Goal: Information Seeking & Learning: Learn about a topic

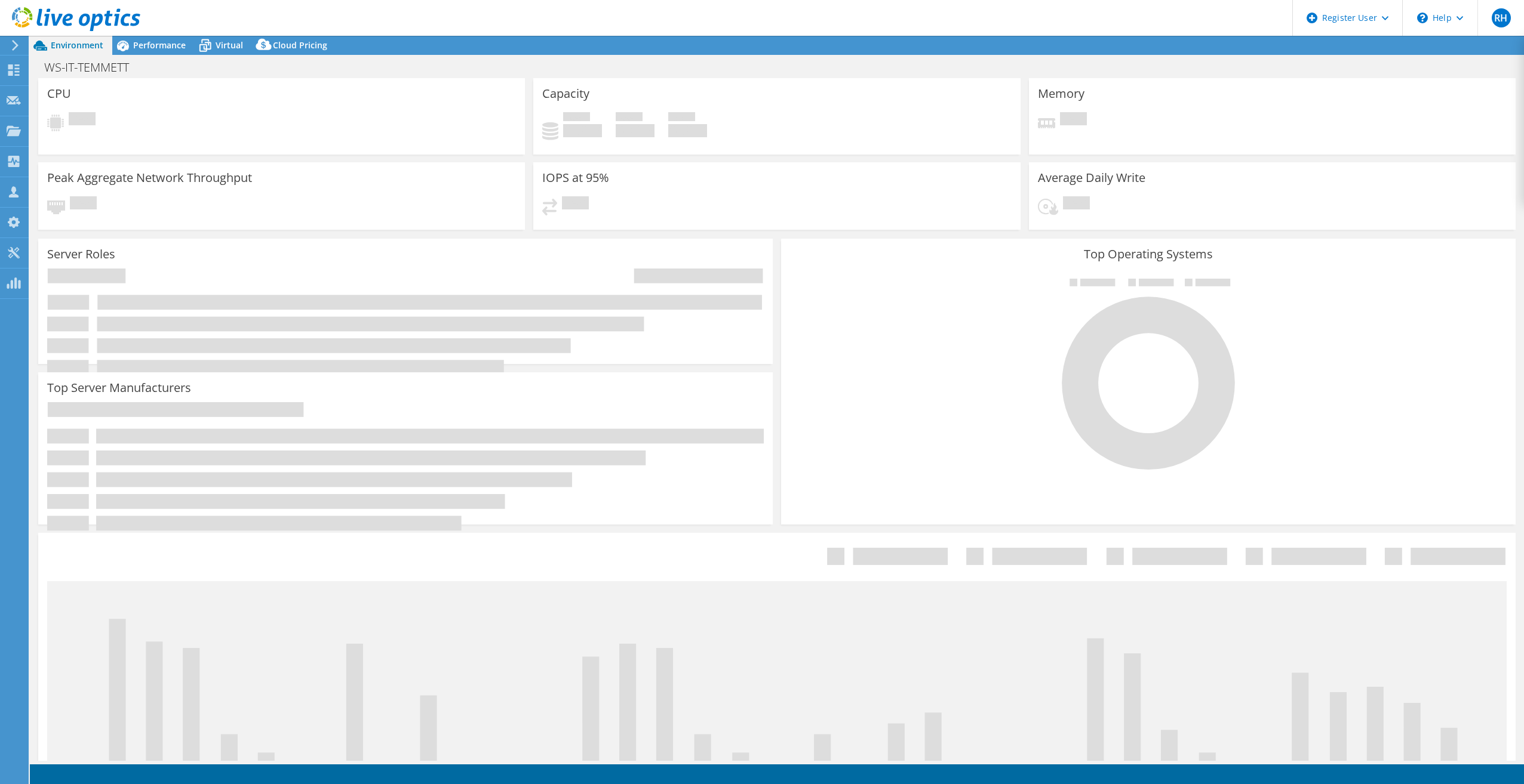
select select "USD"
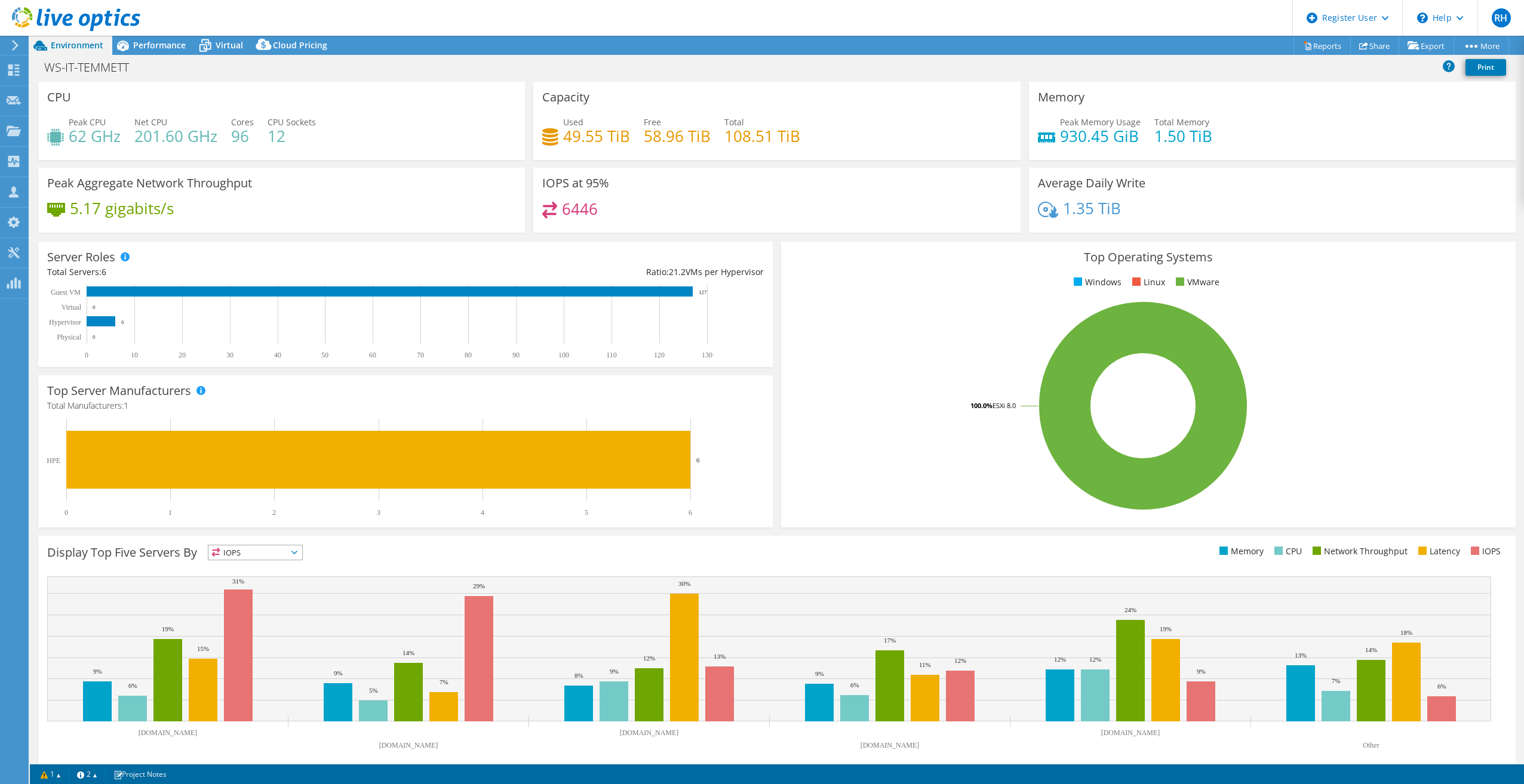
drag, startPoint x: 146, startPoint y: 41, endPoint x: 291, endPoint y: 91, distance: 153.4
click at [146, 40] on span "Performance" at bounding box center [159, 45] width 53 height 11
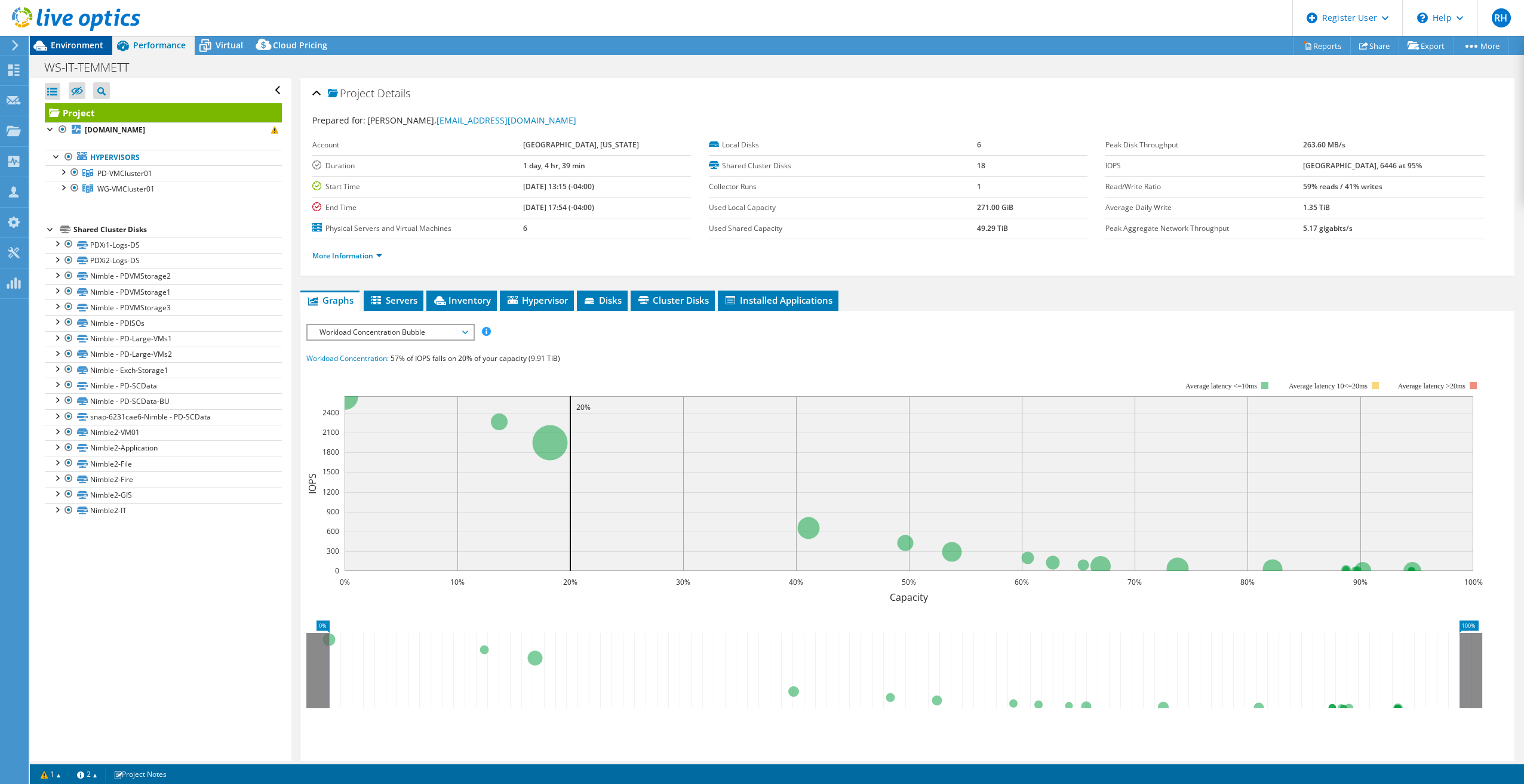
click at [89, 41] on span "Environment" at bounding box center [77, 45] width 53 height 11
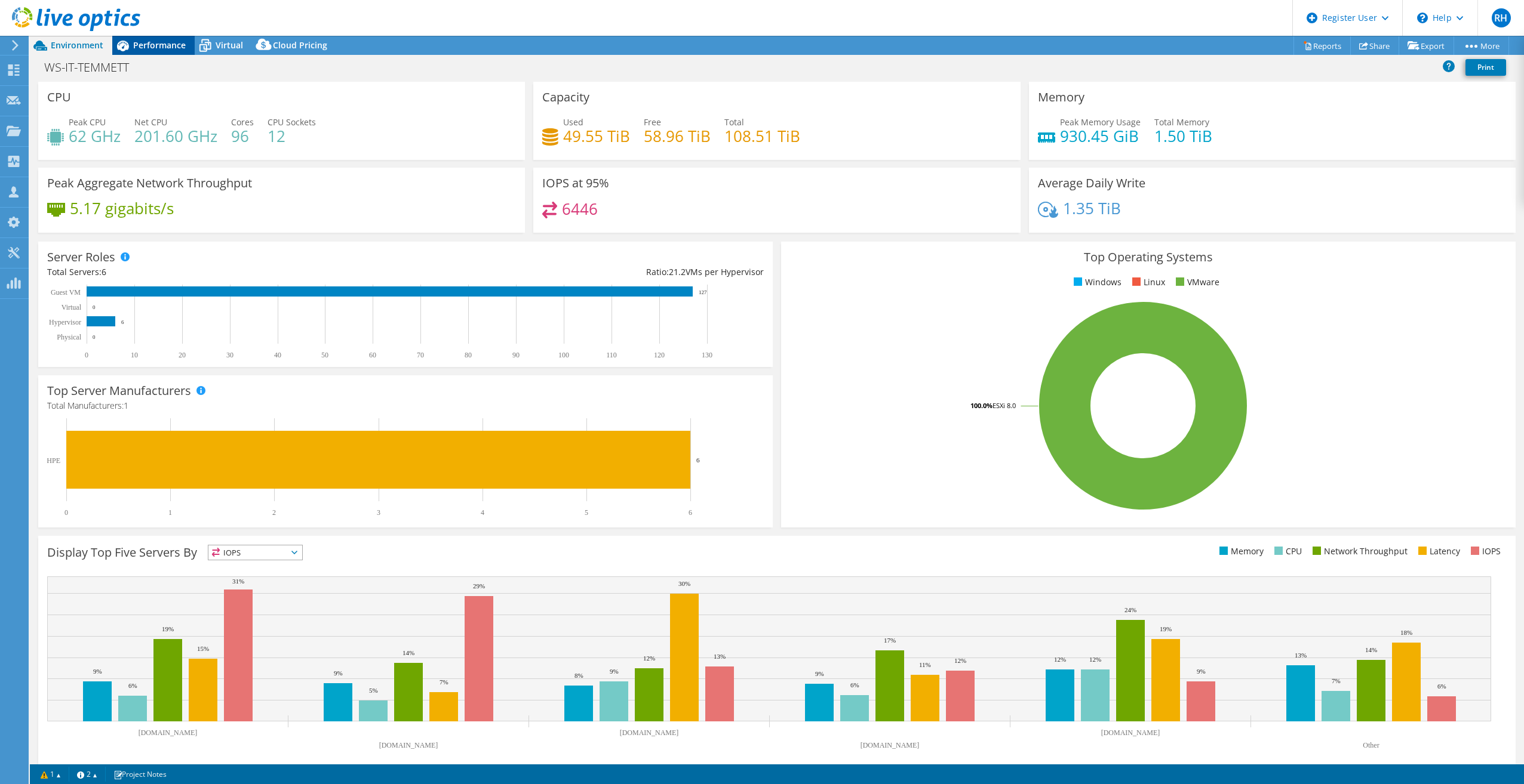
click at [155, 45] on span "Performance" at bounding box center [159, 45] width 53 height 11
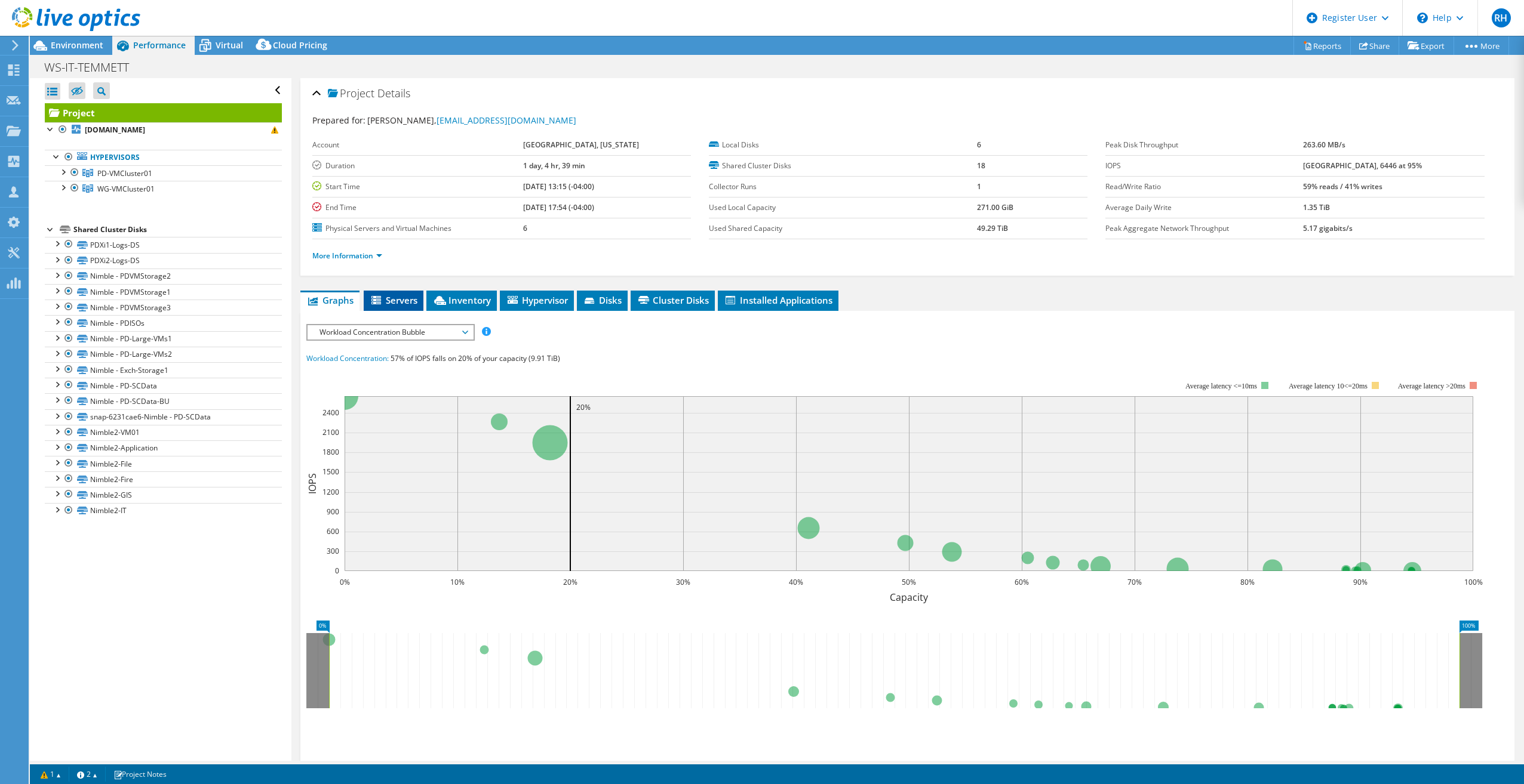
click at [403, 304] on span "Servers" at bounding box center [393, 300] width 48 height 12
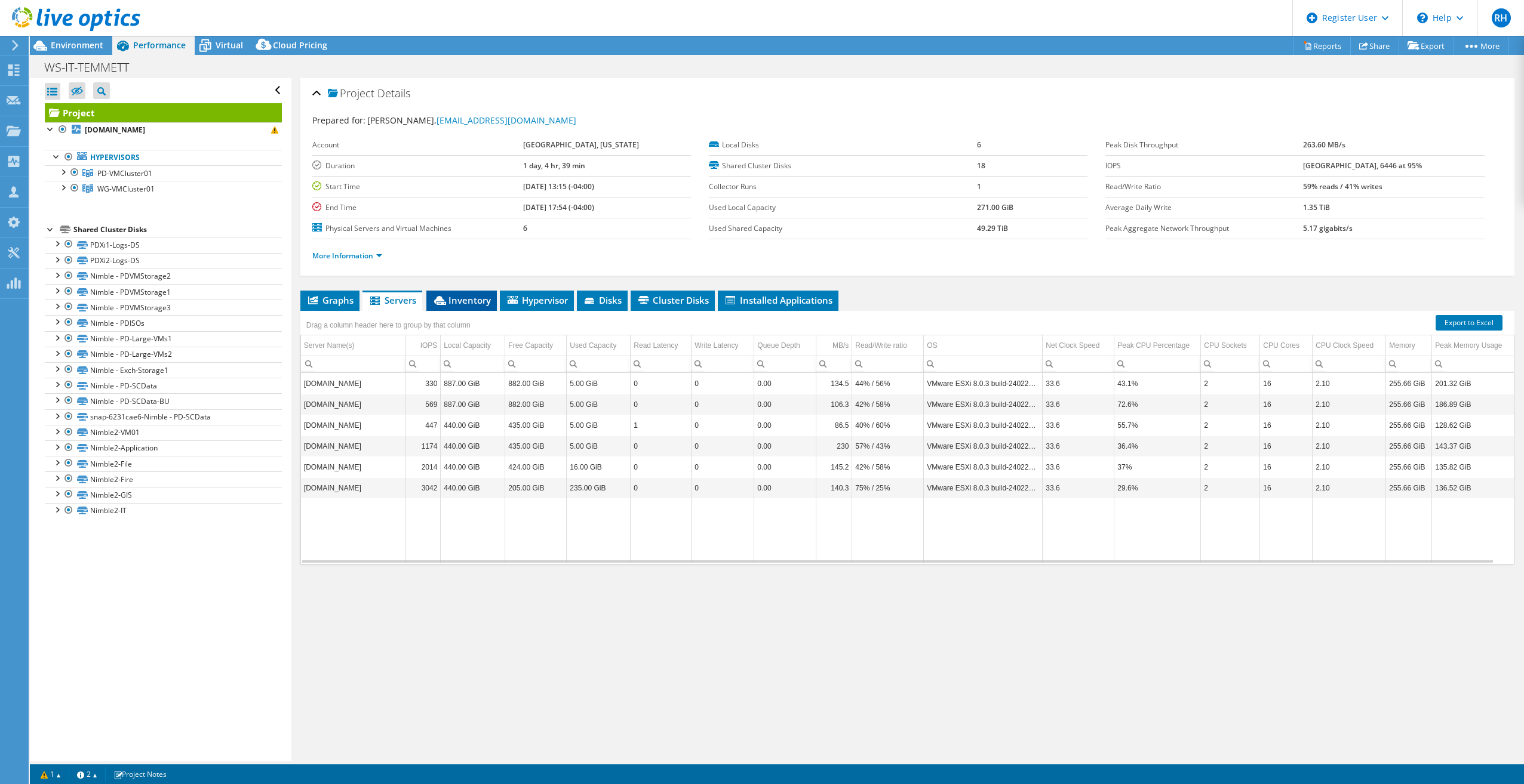
click at [462, 298] on span "Inventory" at bounding box center [462, 300] width 59 height 12
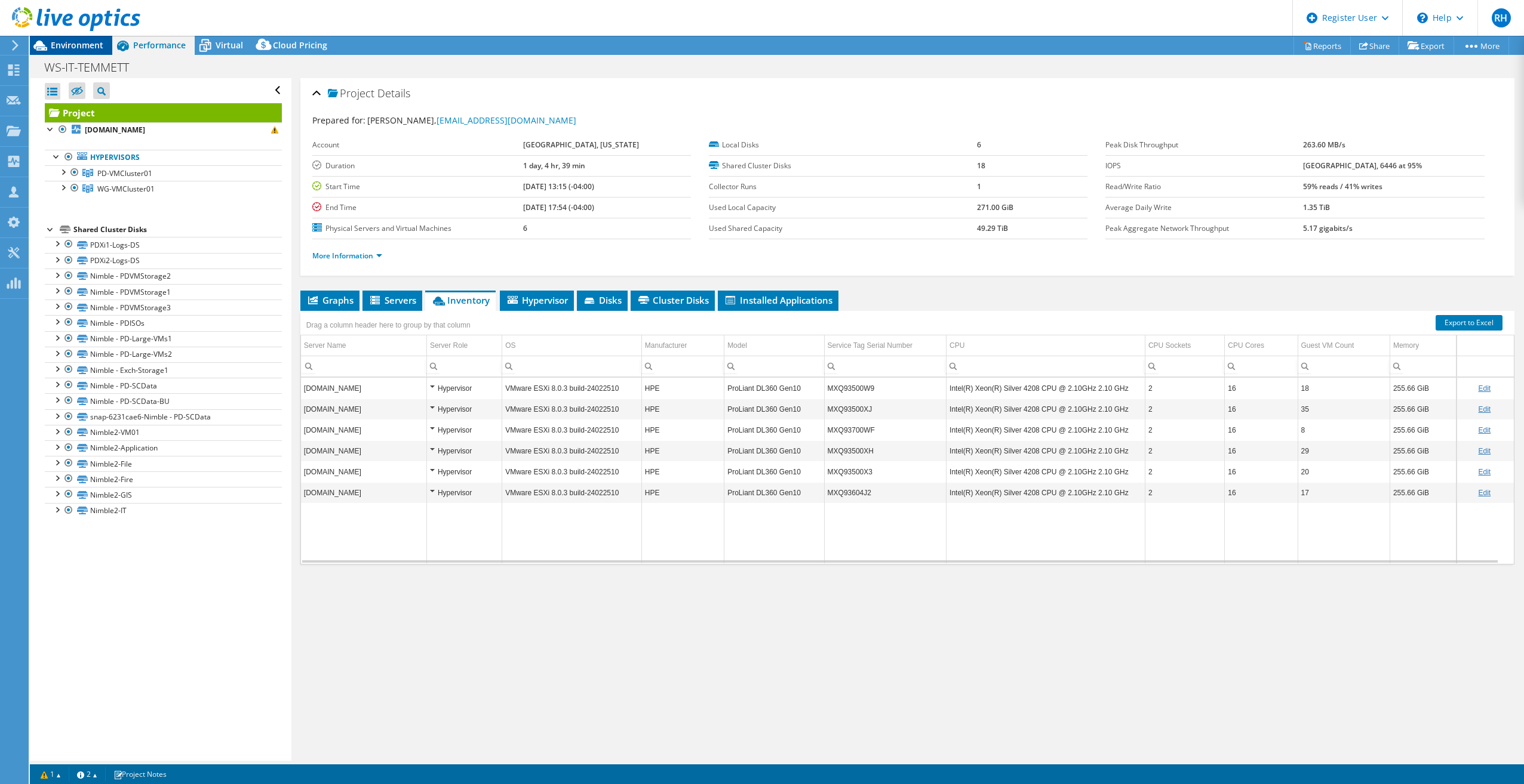
click at [70, 49] on span "Environment" at bounding box center [77, 45] width 53 height 11
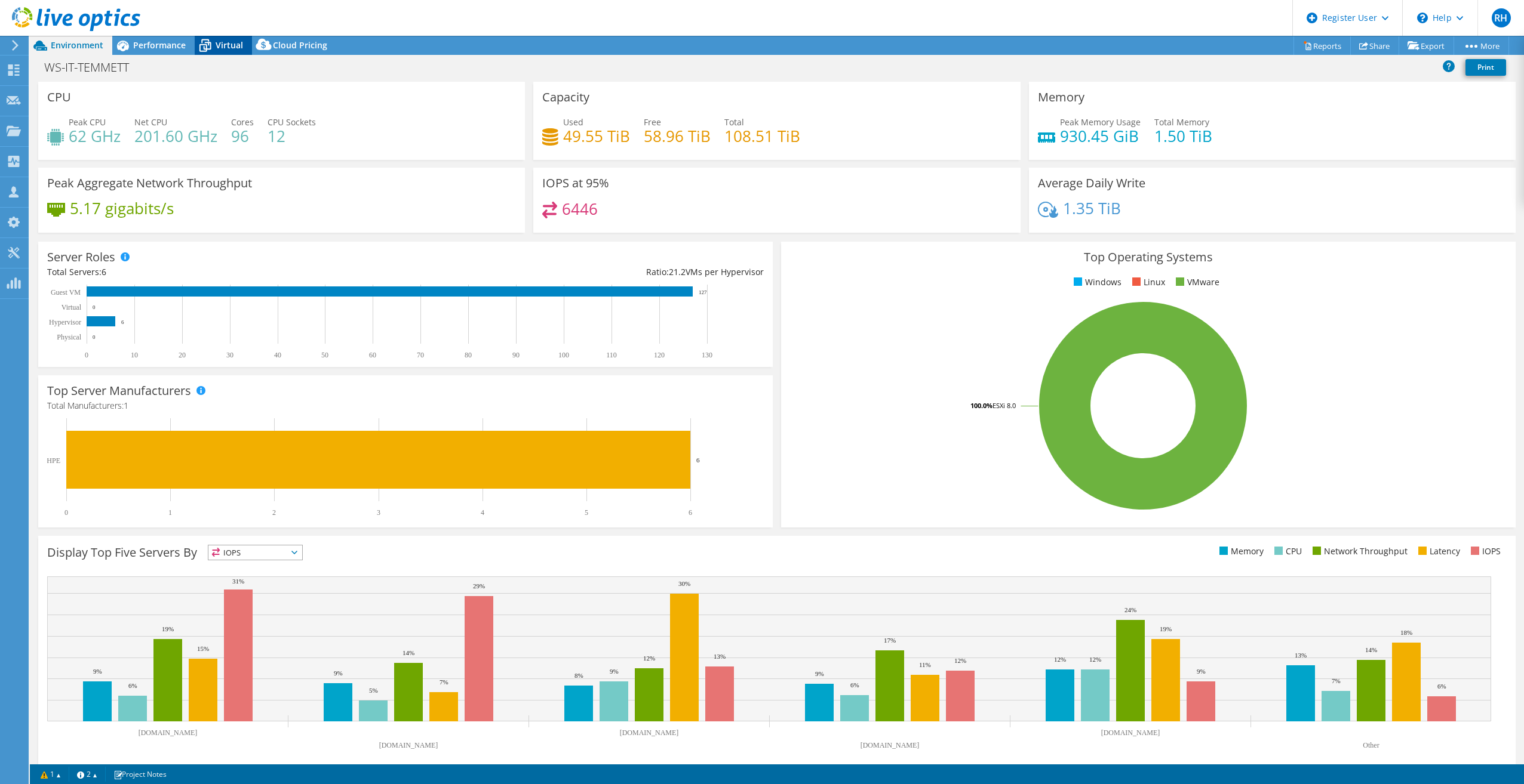
click at [218, 44] on span "Virtual" at bounding box center [229, 45] width 27 height 11
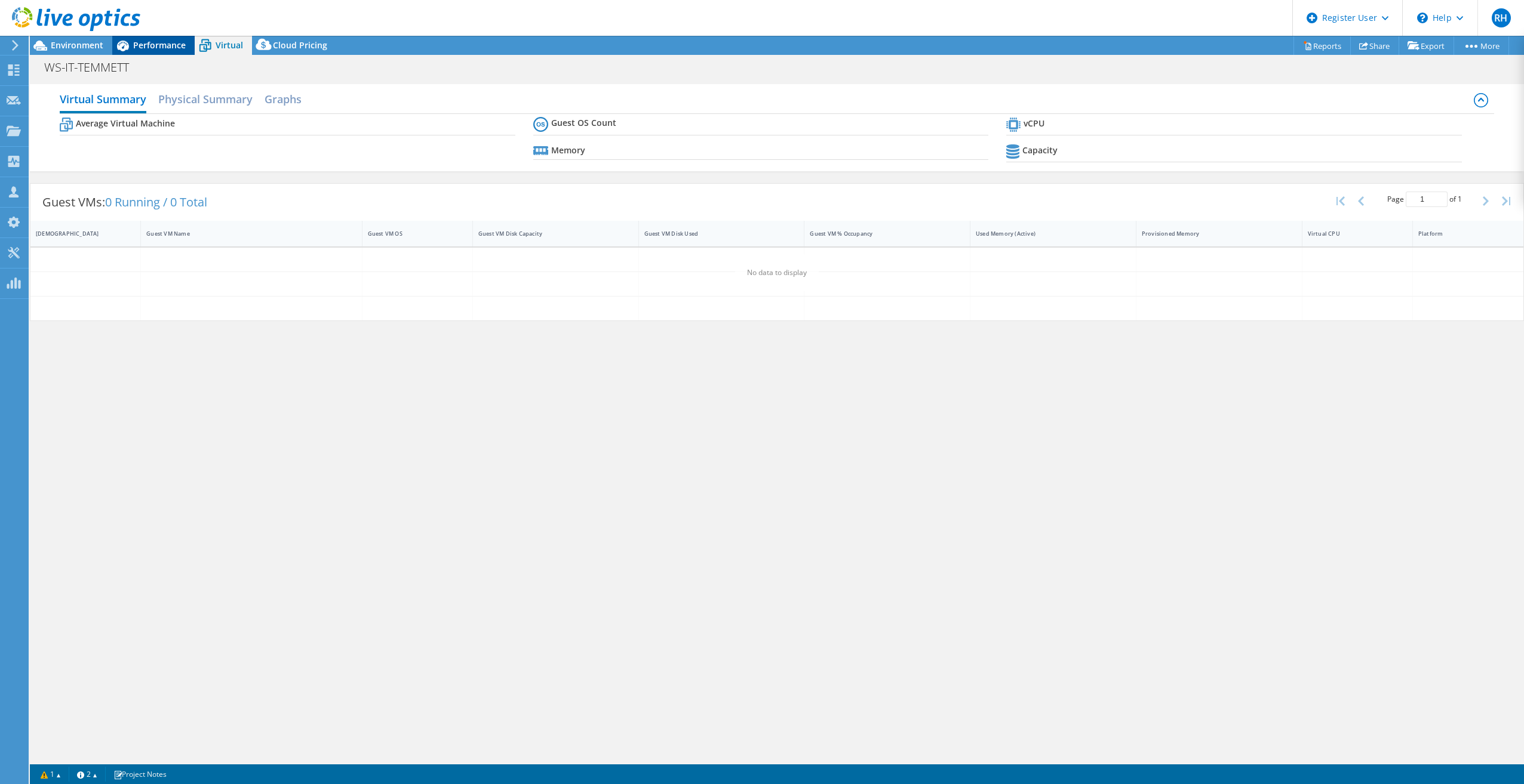
drag, startPoint x: 218, startPoint y: 44, endPoint x: 141, endPoint y: 43, distance: 77.0
click at [141, 43] on span "Performance" at bounding box center [159, 45] width 53 height 11
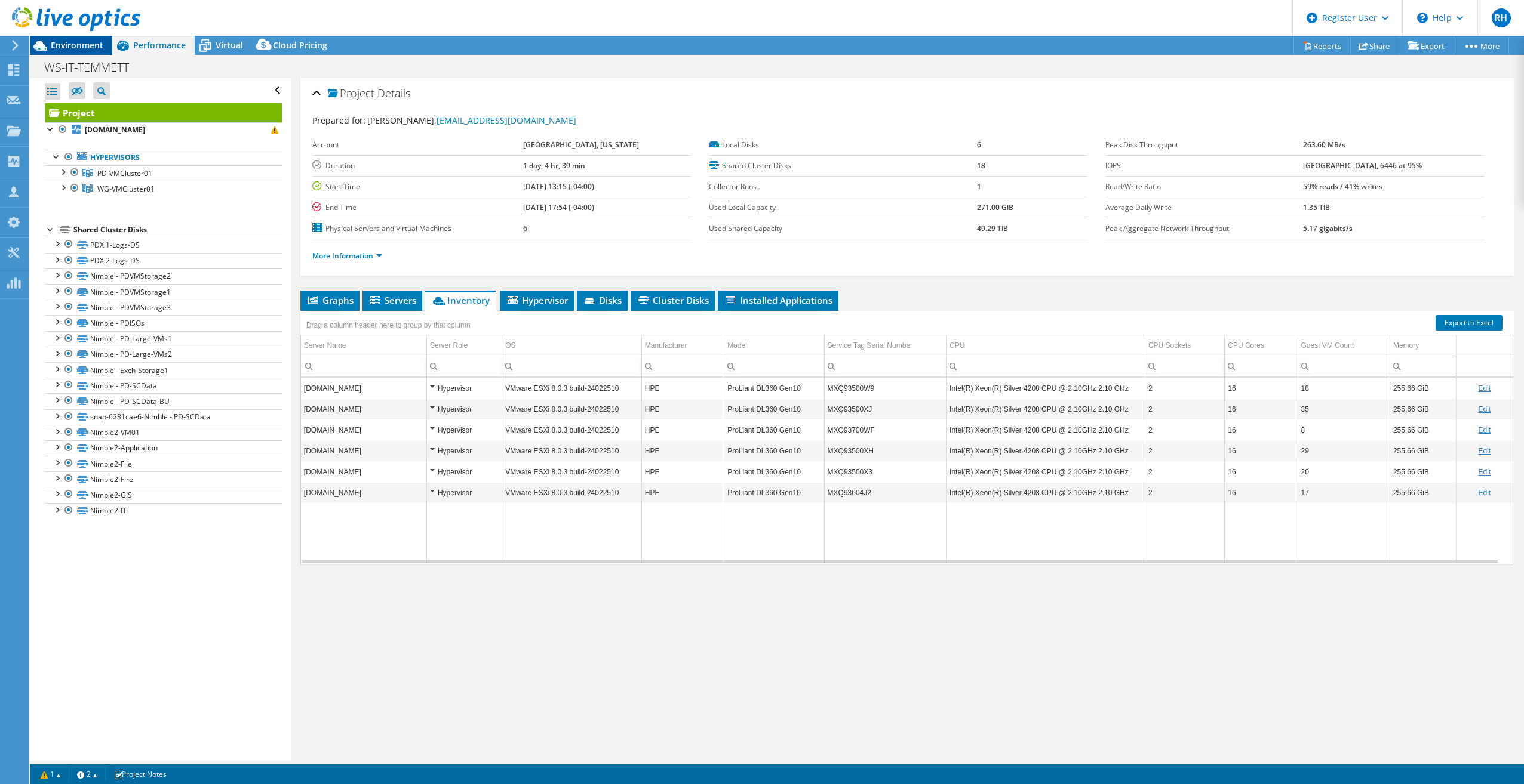
click at [76, 44] on span "Environment" at bounding box center [77, 45] width 53 height 11
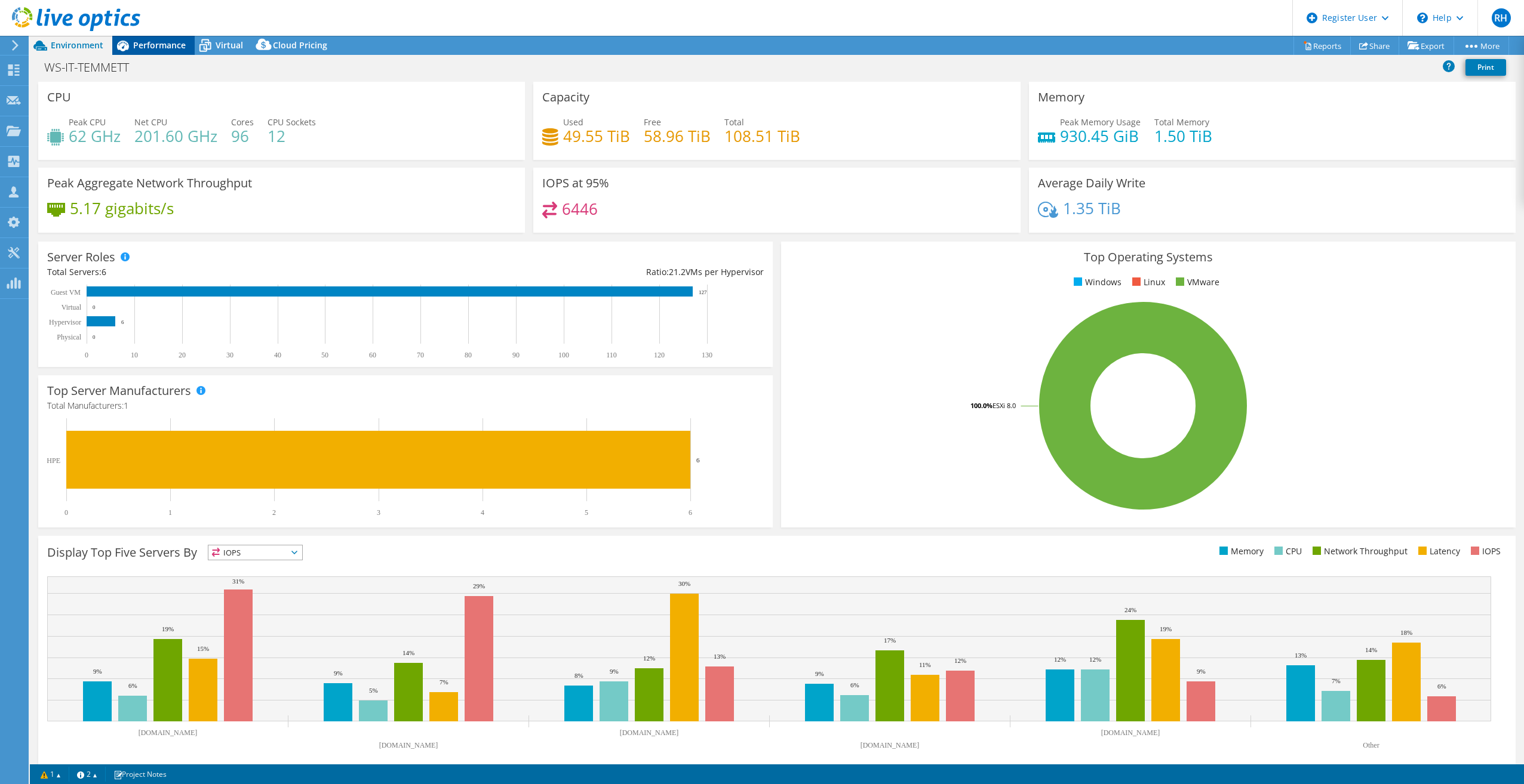
click at [170, 40] on span "Performance" at bounding box center [159, 45] width 53 height 11
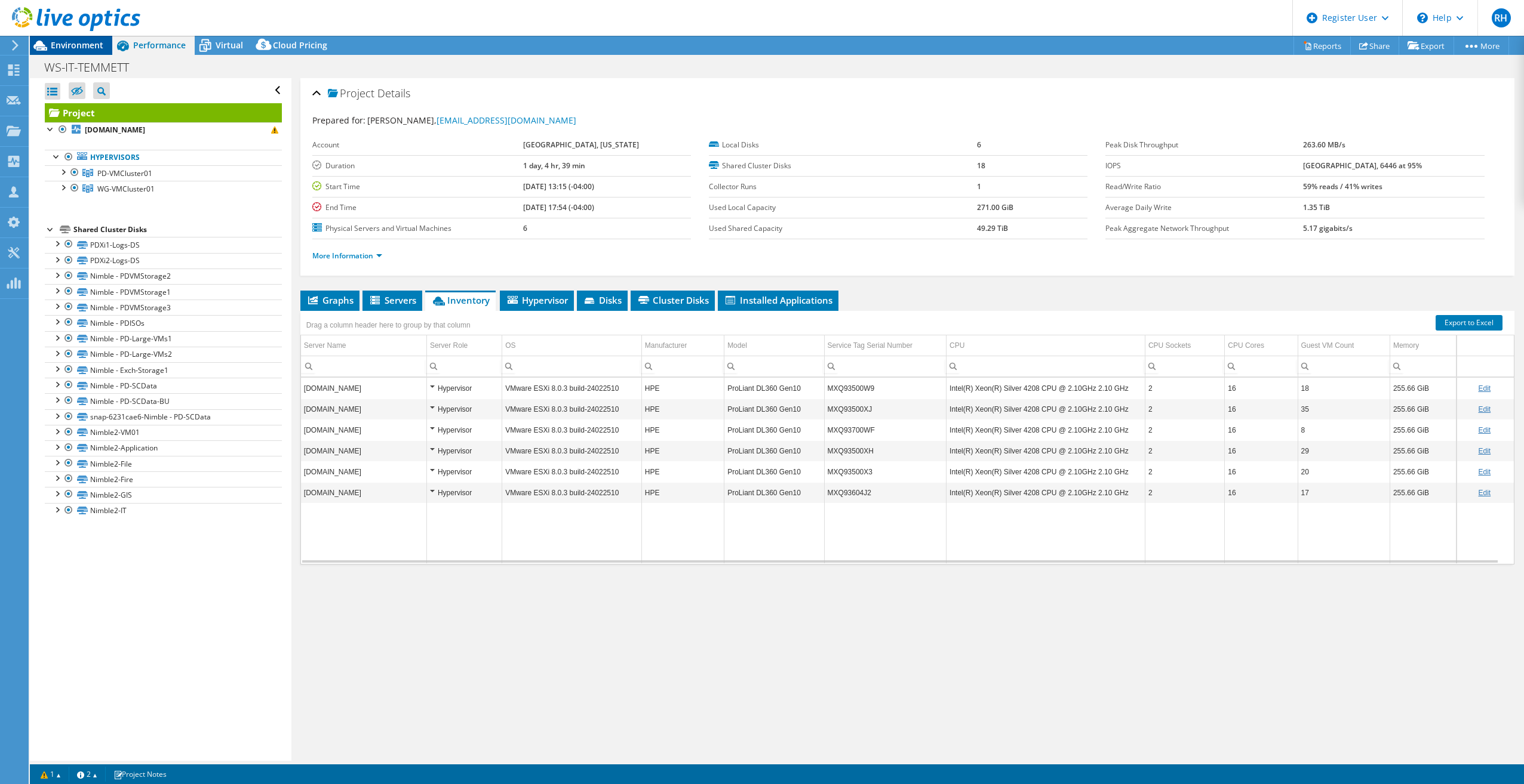
click at [70, 47] on span "Environment" at bounding box center [77, 45] width 53 height 11
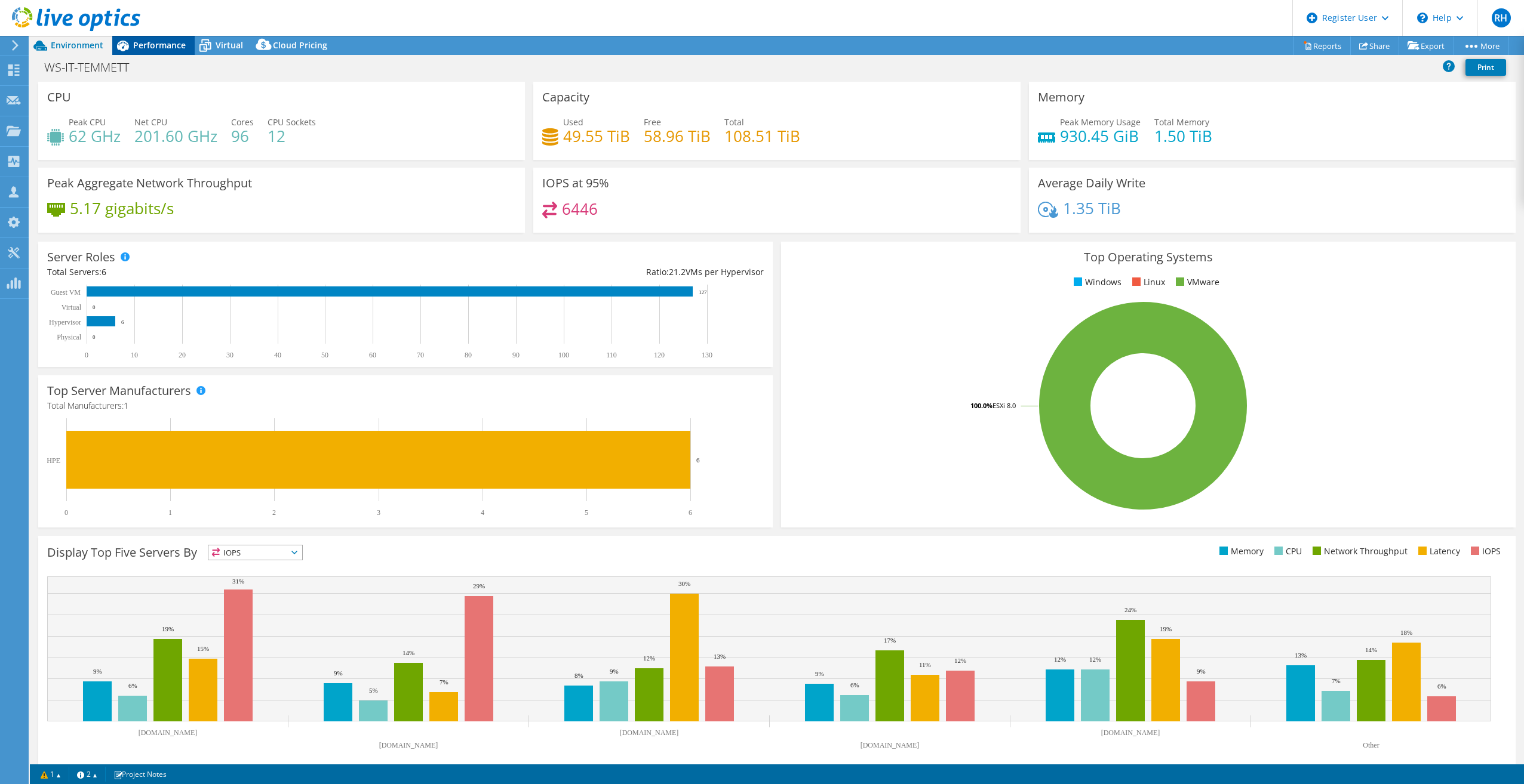
click at [153, 52] on div "Performance" at bounding box center [153, 46] width 82 height 19
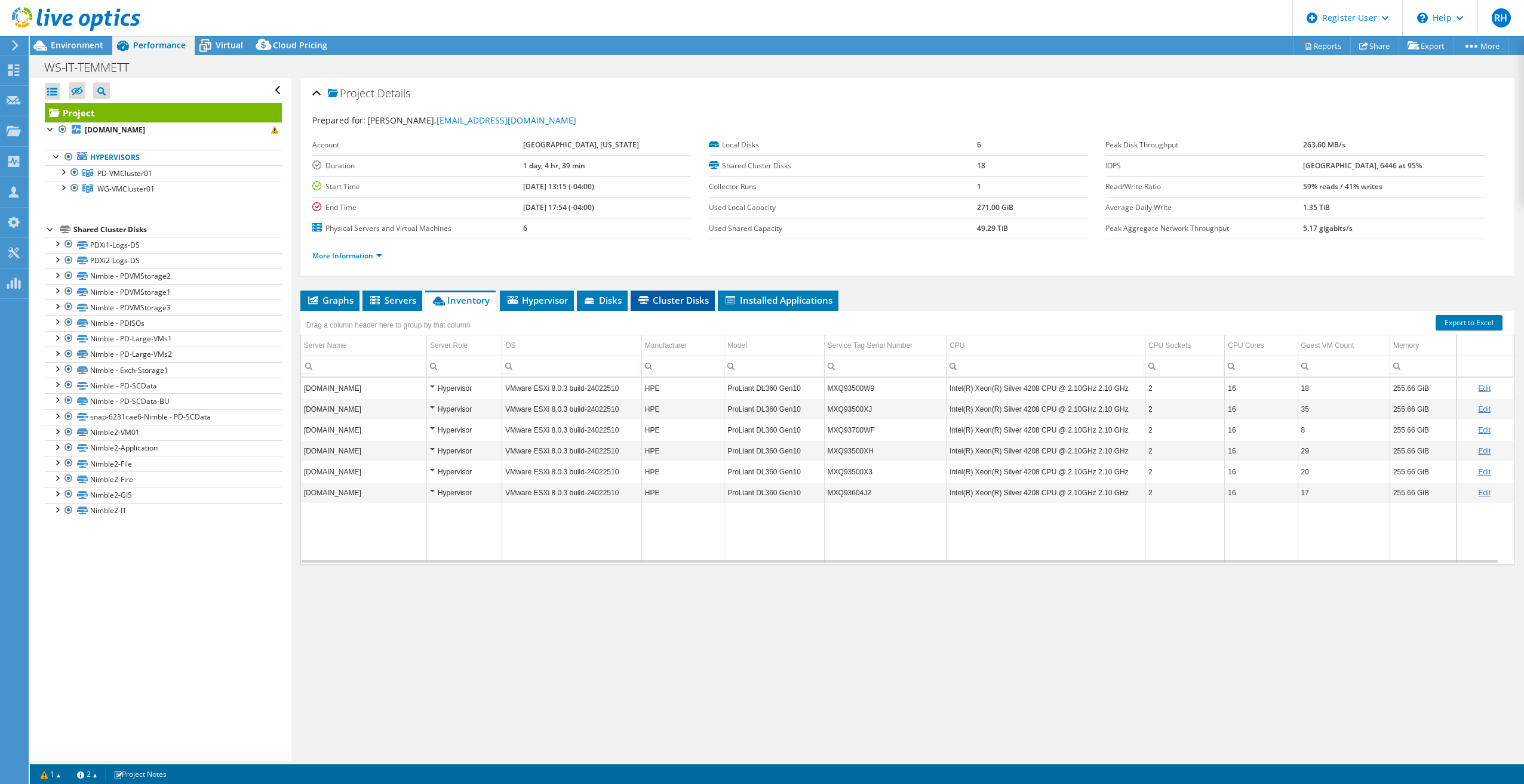
click at [690, 305] on span "Cluster Disks" at bounding box center [673, 300] width 72 height 12
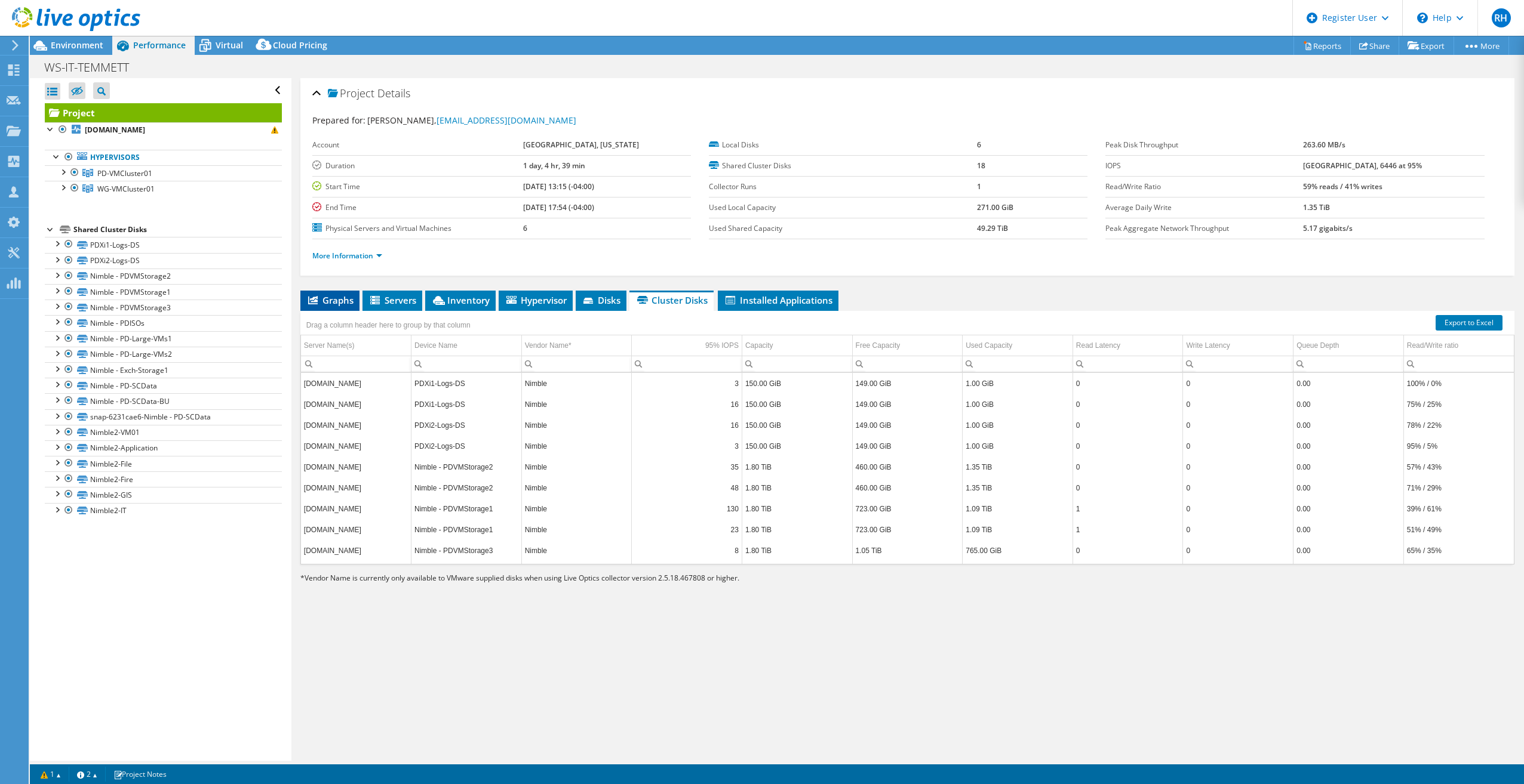
click at [344, 303] on span "Graphs" at bounding box center [330, 300] width 47 height 12
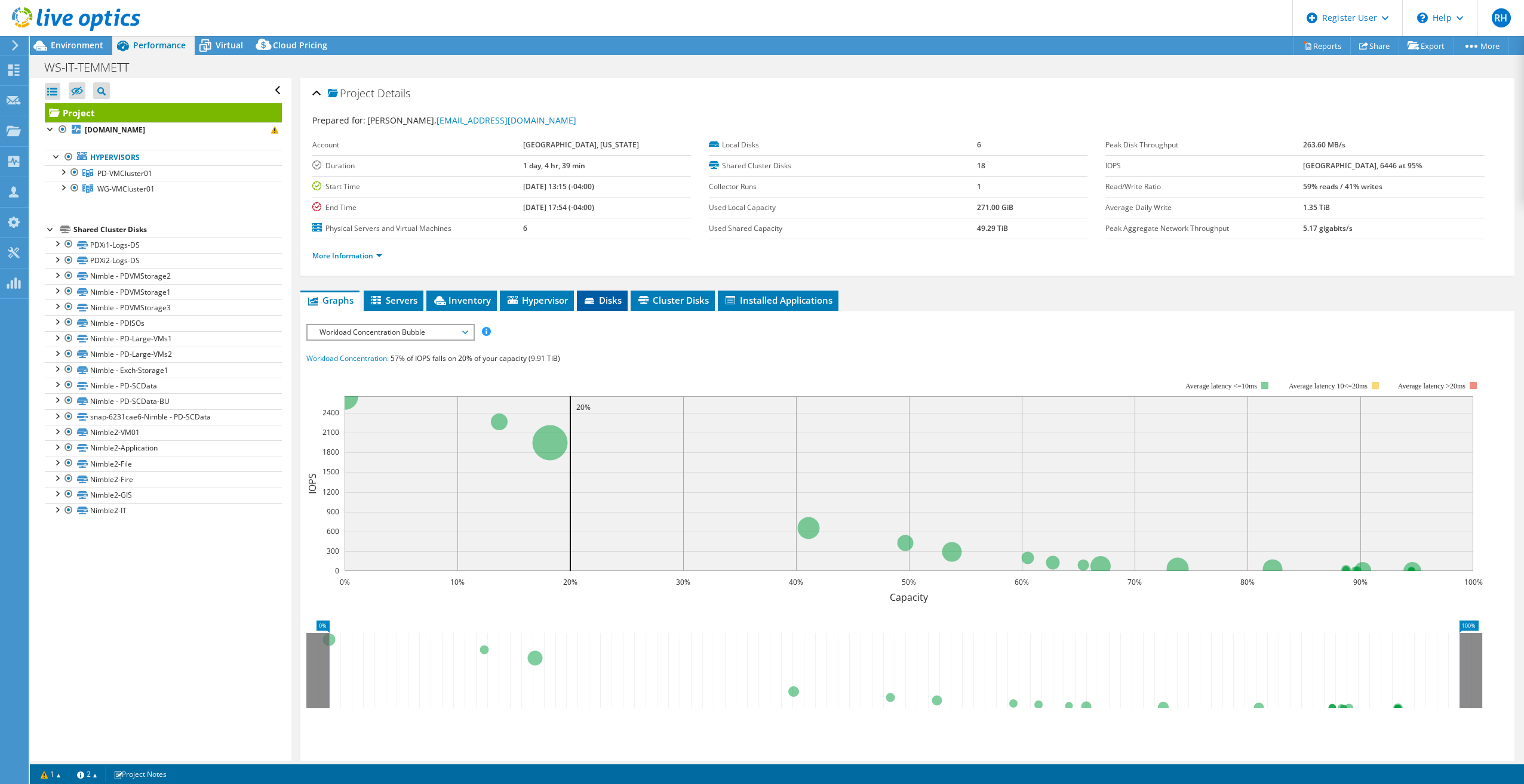
click at [605, 304] on span "Disks" at bounding box center [601, 300] width 38 height 12
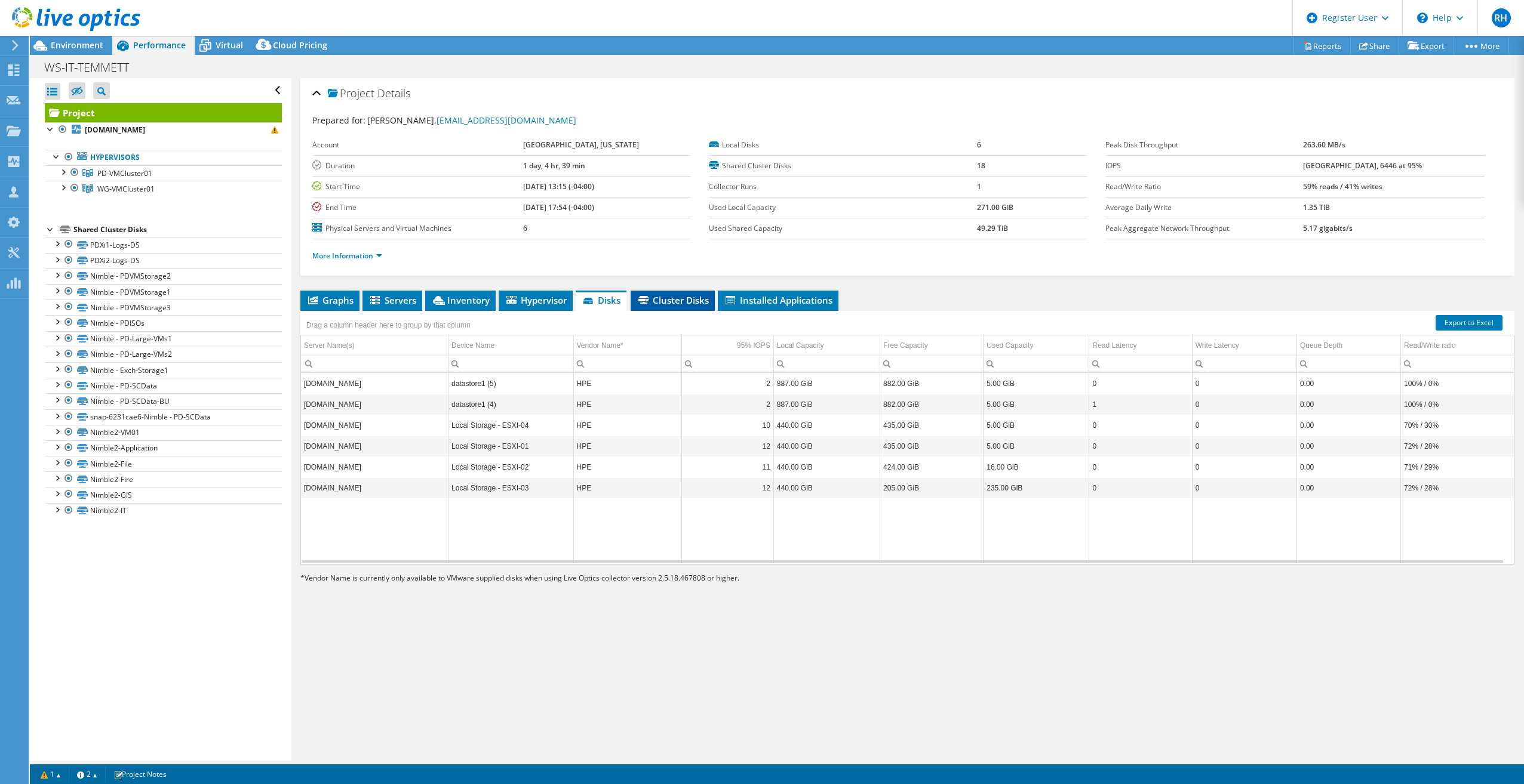
click at [679, 301] on span "Cluster Disks" at bounding box center [673, 300] width 72 height 12
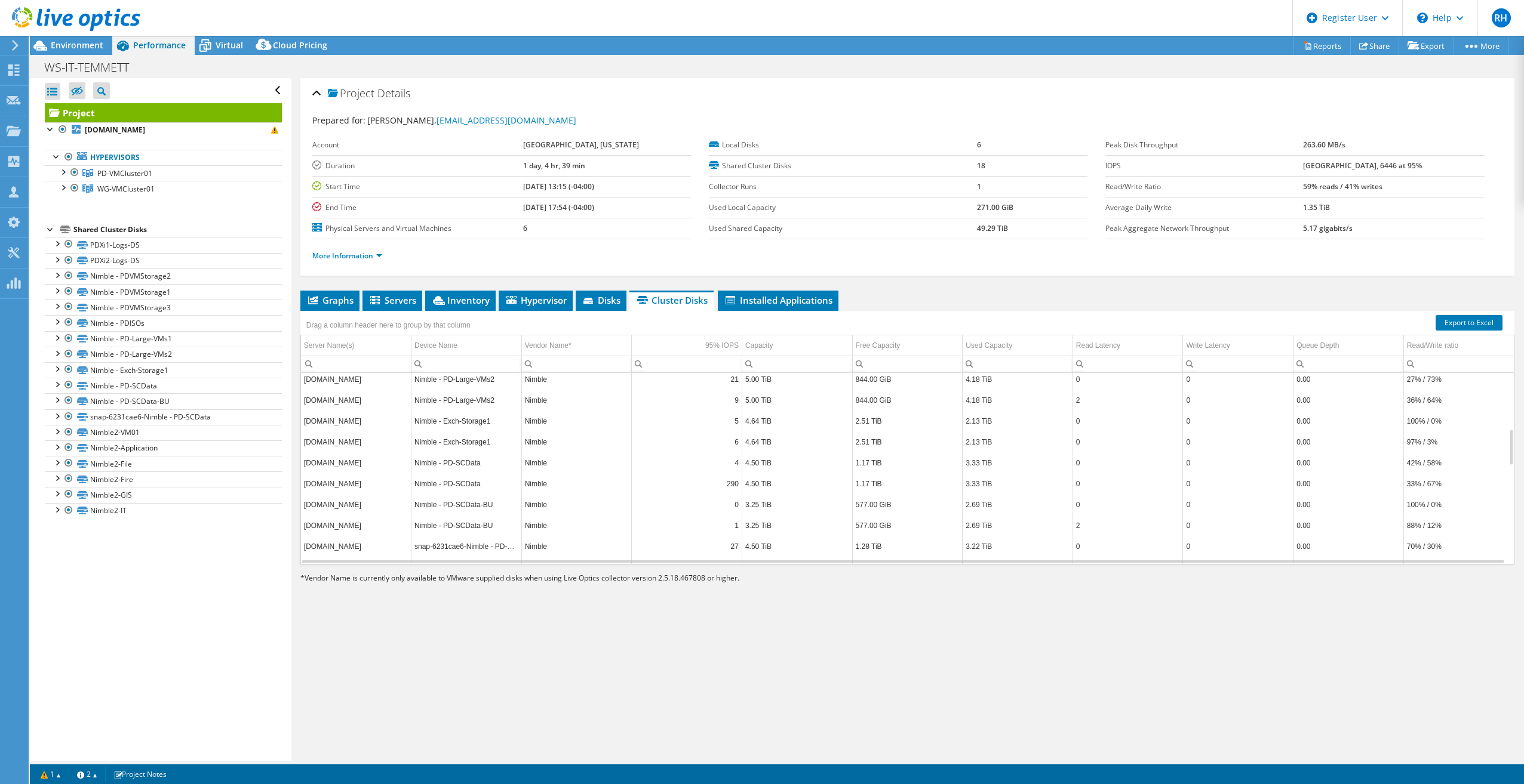
scroll to position [297, 0]
